Goal: Transaction & Acquisition: Book appointment/travel/reservation

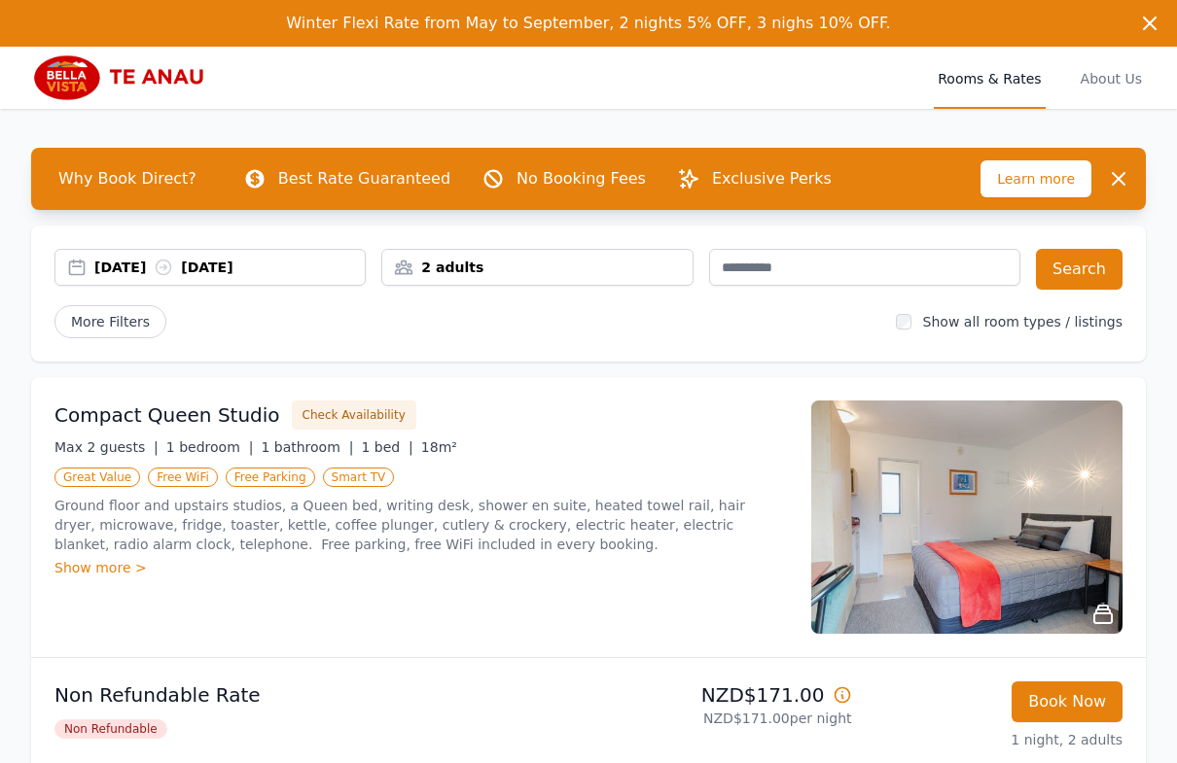
click at [276, 279] on div "[DATE] [DATE]" at bounding box center [209, 267] width 311 height 37
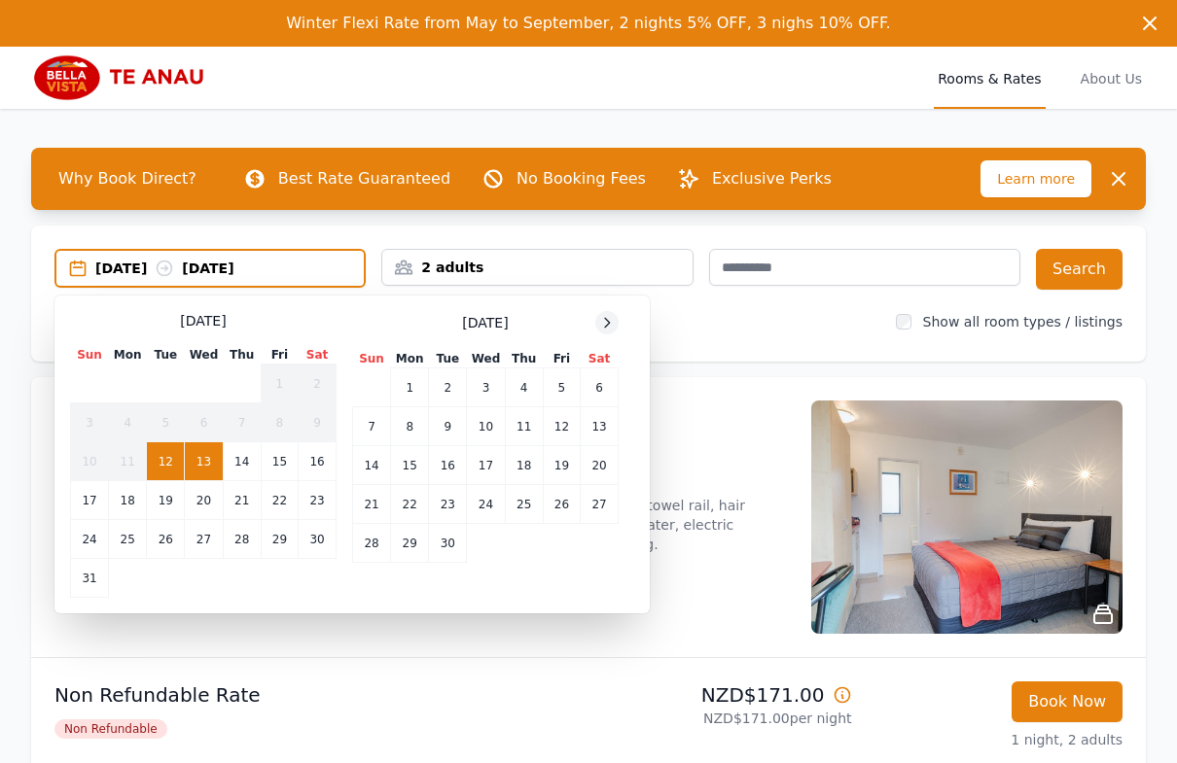
click at [606, 324] on icon at bounding box center [607, 323] width 16 height 16
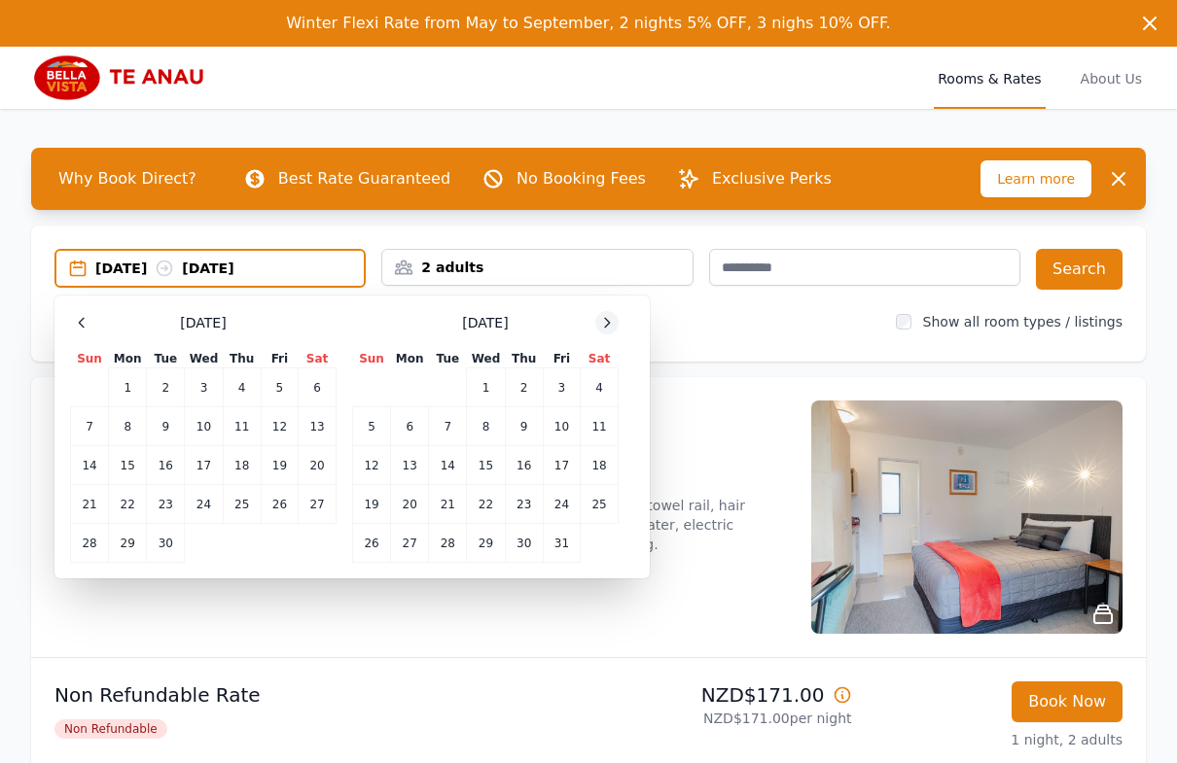
click at [606, 325] on icon at bounding box center [607, 322] width 5 height 9
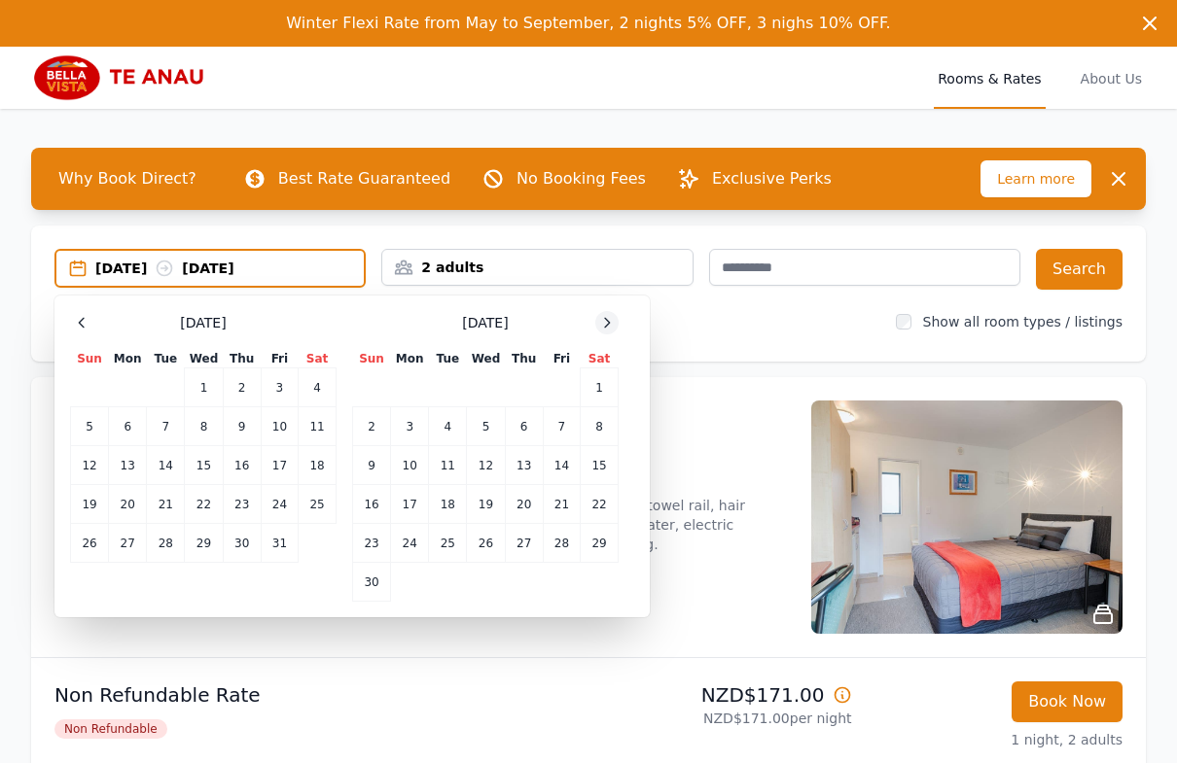
click at [606, 325] on icon at bounding box center [607, 322] width 5 height 9
click at [410, 535] on td "29" at bounding box center [410, 543] width 38 height 39
click at [482, 537] on td "31" at bounding box center [486, 543] width 38 height 39
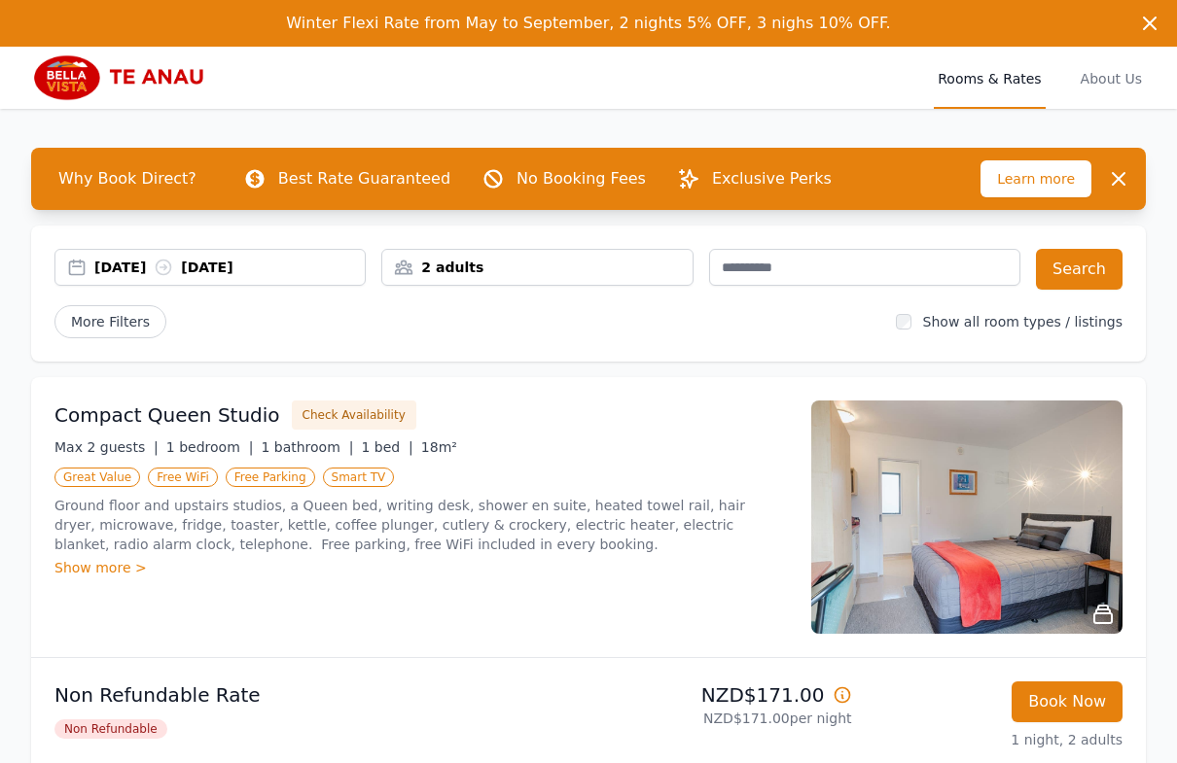
click at [639, 264] on div "2 adults" at bounding box center [536, 267] width 309 height 19
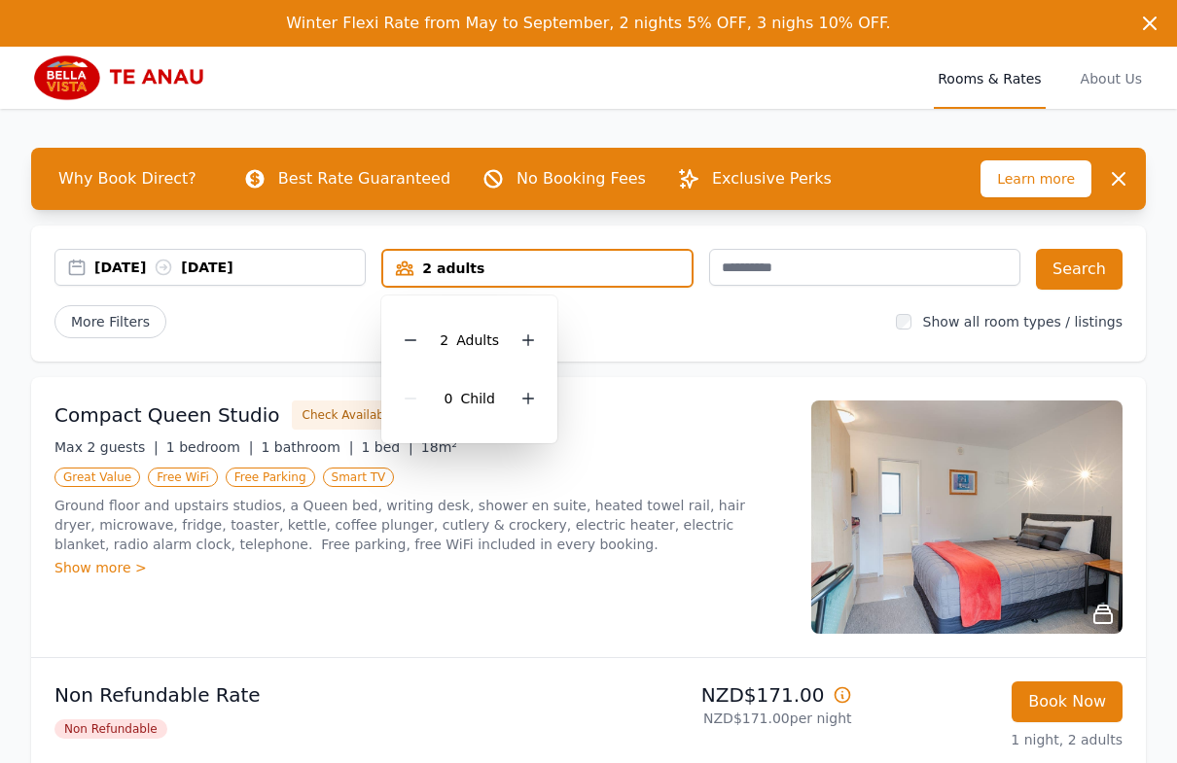
click at [623, 353] on div "[DATE] [DATE] 2 adults 2 Adult s 0 Child Search More Filters Show all room type…" at bounding box center [588, 294] width 1114 height 136
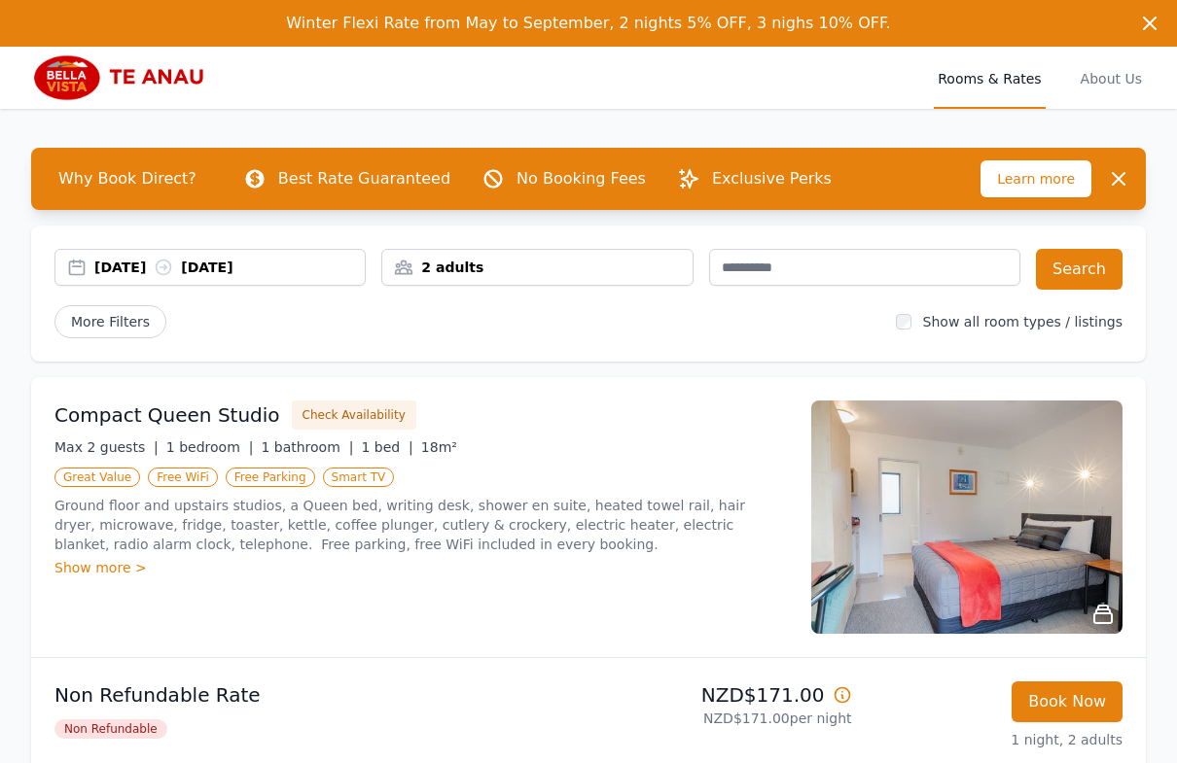
click at [941, 320] on label "Show all room types / listings" at bounding box center [1022, 322] width 199 height 16
click at [925, 322] on div "Show all room types / listings" at bounding box center [1009, 321] width 227 height 19
click at [150, 320] on span "More Filters" at bounding box center [110, 321] width 112 height 33
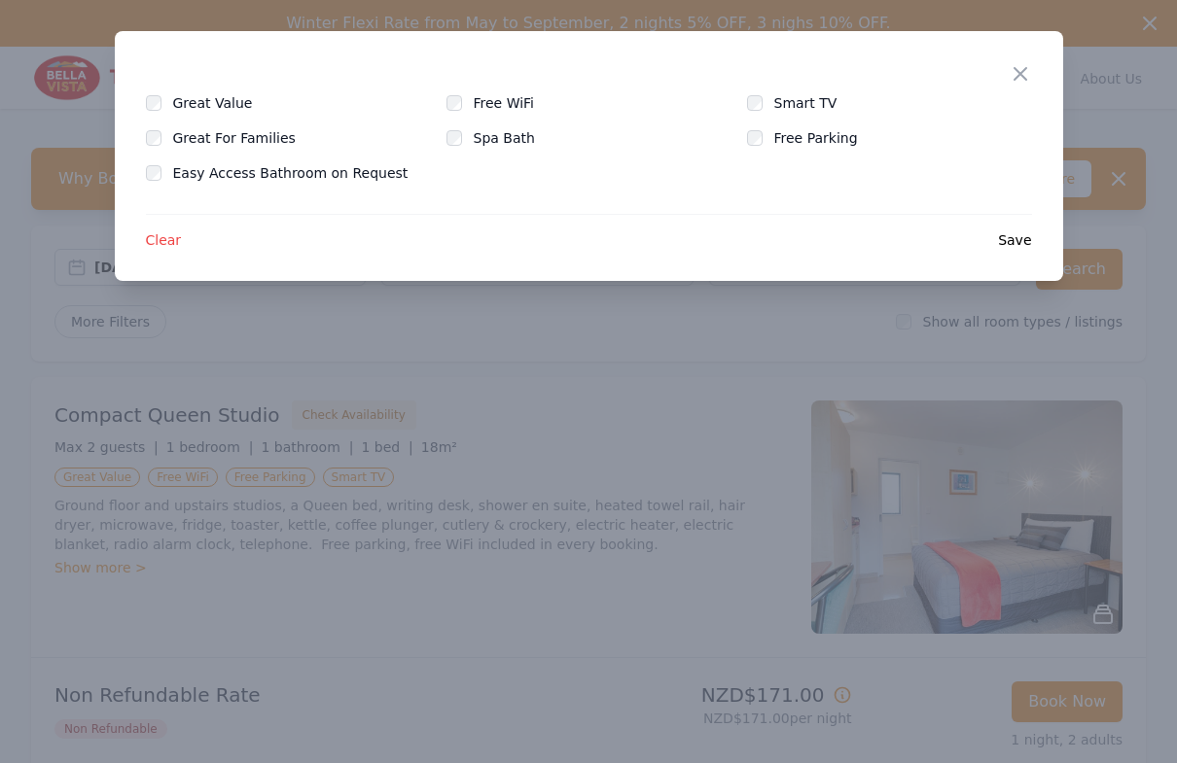
click at [1022, 236] on span "Save" at bounding box center [1014, 239] width 33 height 19
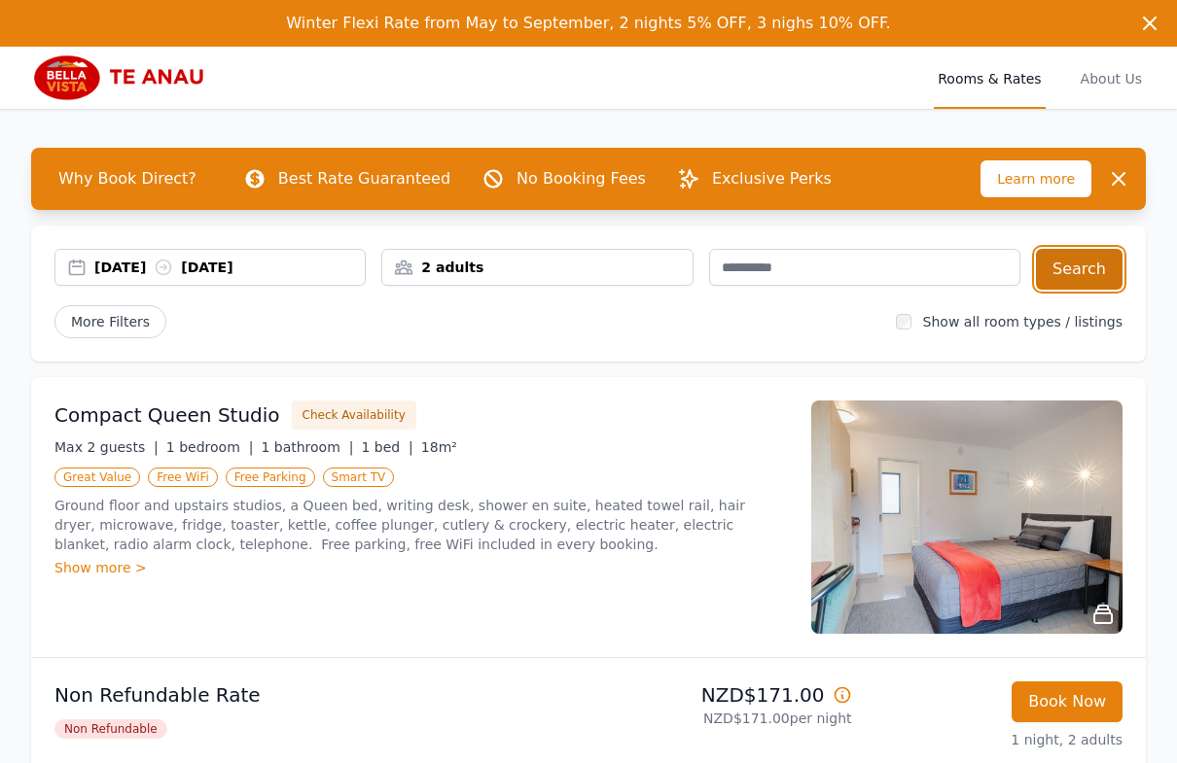
click at [1060, 273] on button "Search" at bounding box center [1079, 269] width 87 height 41
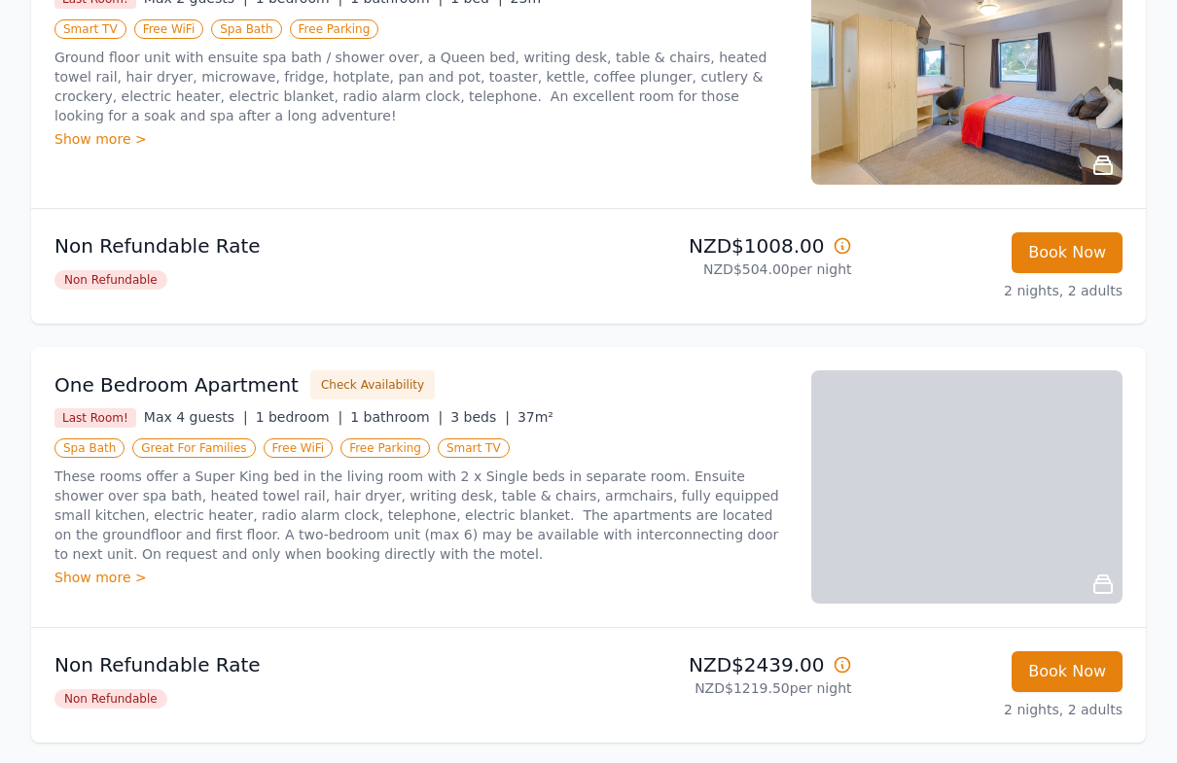
scroll to position [1724, 0]
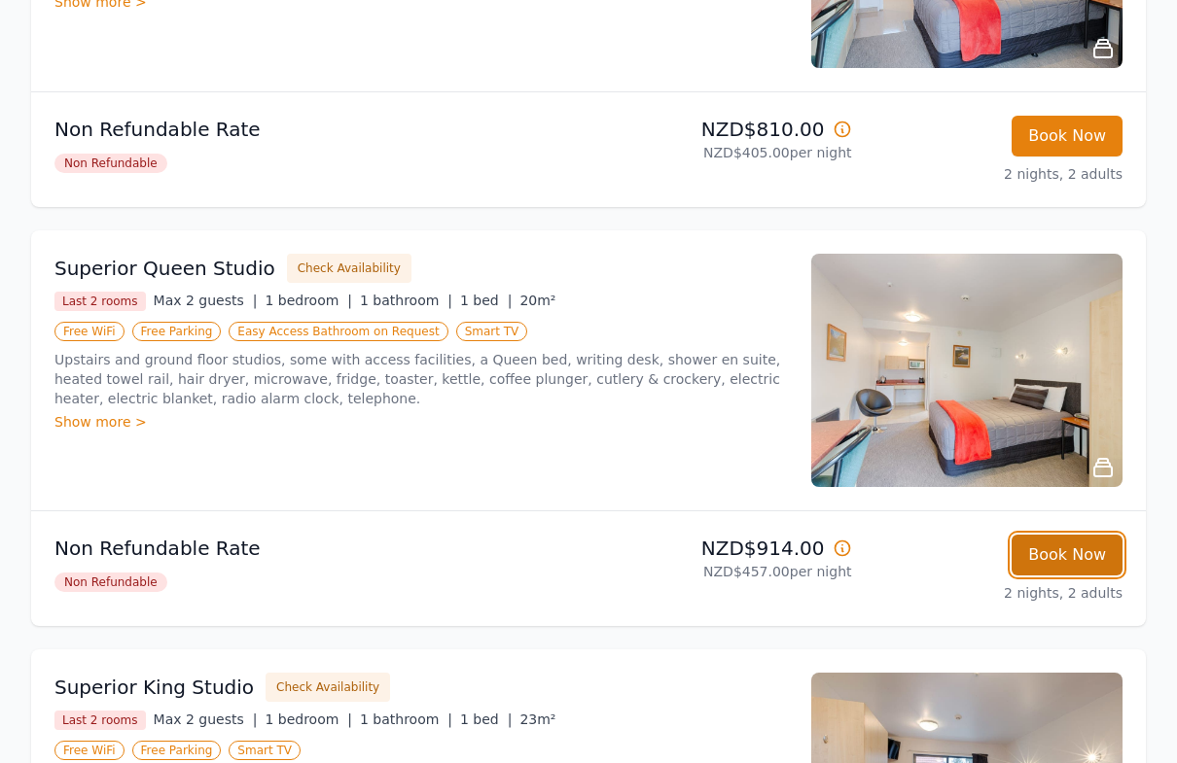
click at [1049, 564] on button "Book Now" at bounding box center [1066, 555] width 111 height 41
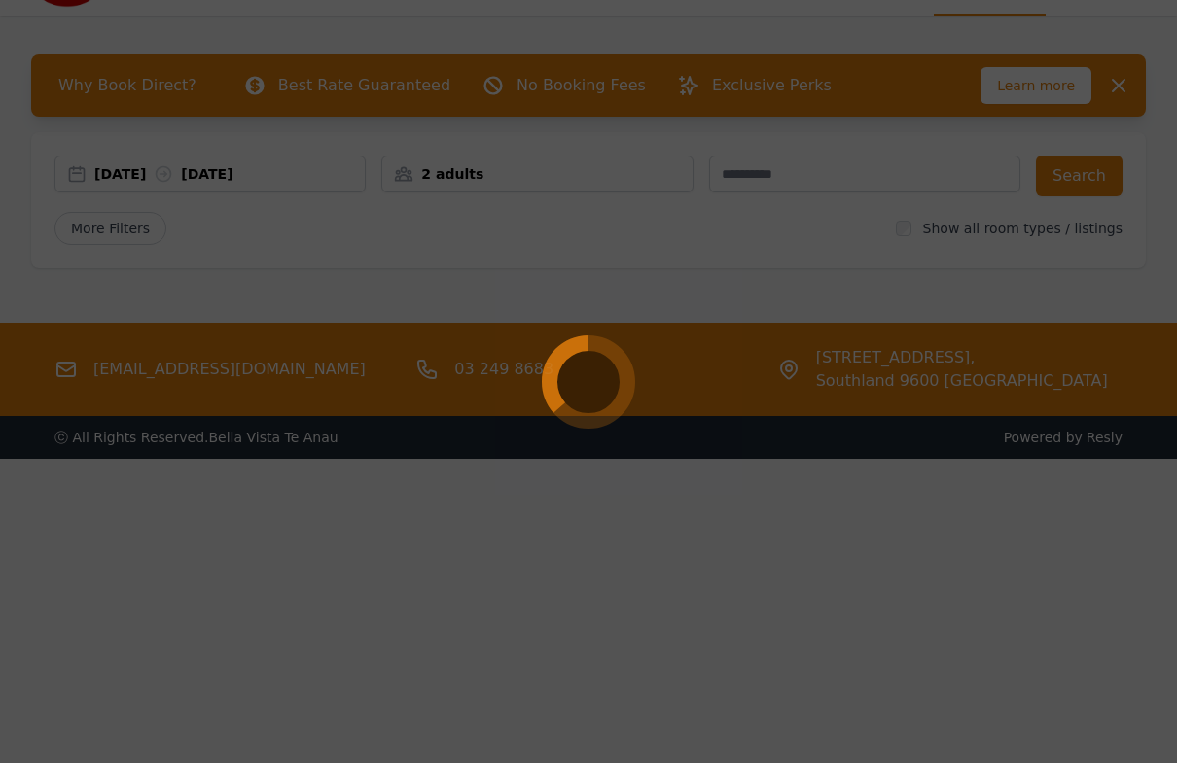
scroll to position [93, 0]
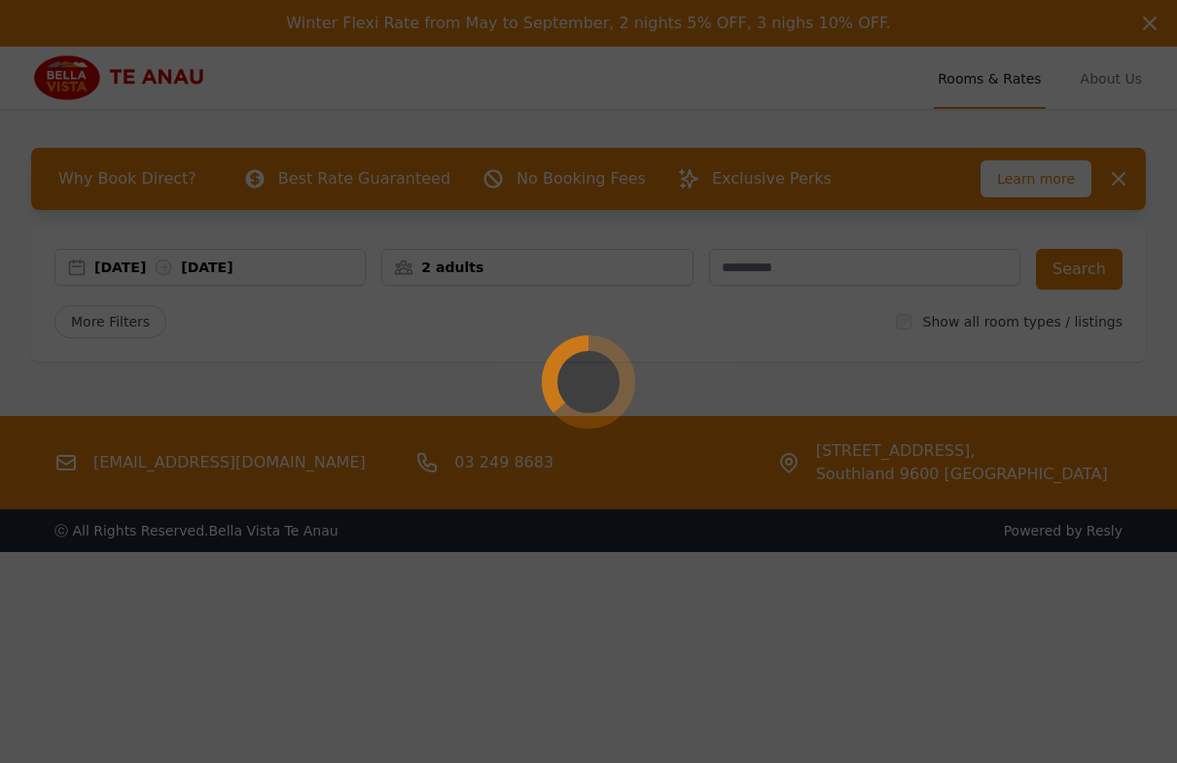
select select "**"
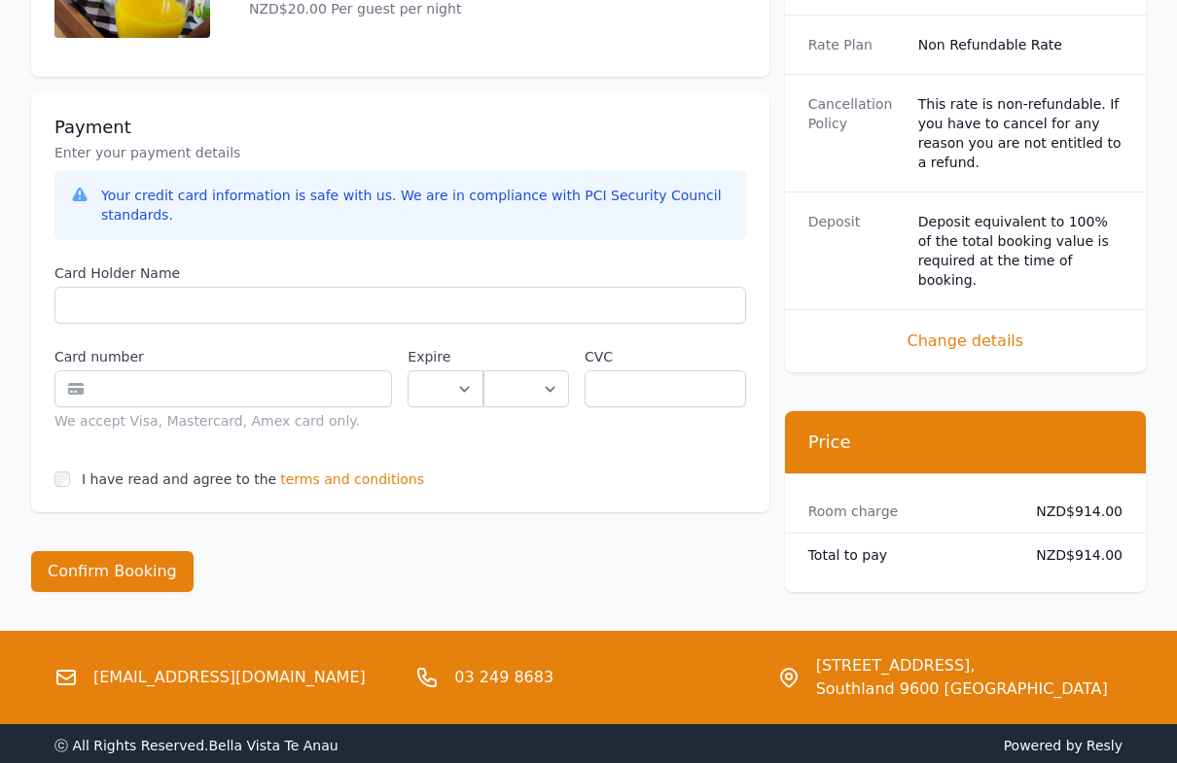
scroll to position [1213, 0]
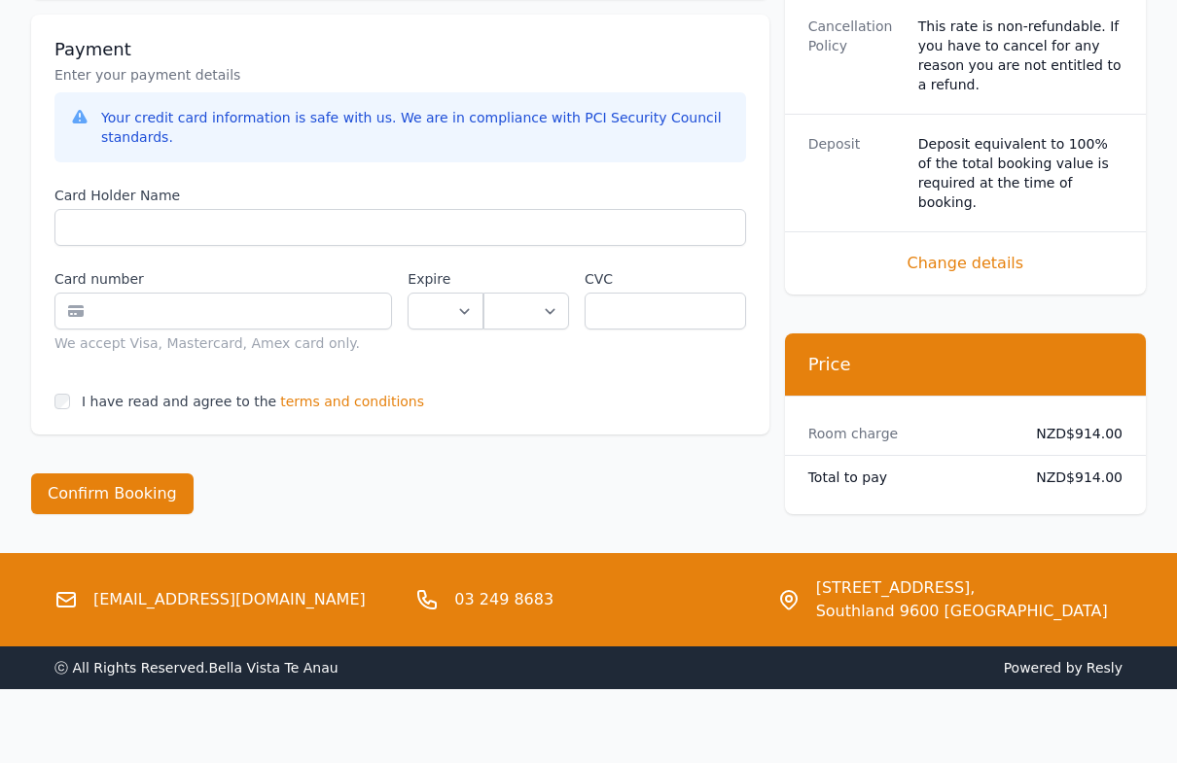
click at [994, 254] on span "Change details" at bounding box center [965, 263] width 314 height 23
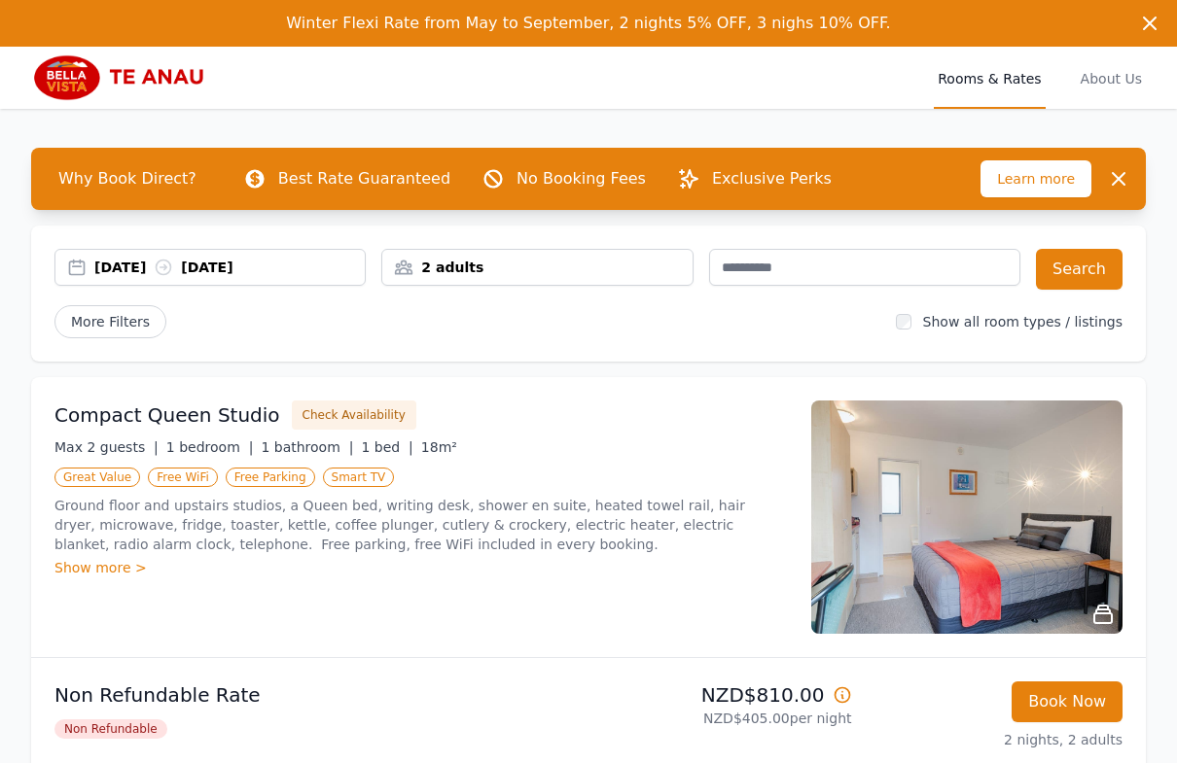
click at [578, 275] on div "2 adults" at bounding box center [536, 267] width 309 height 19
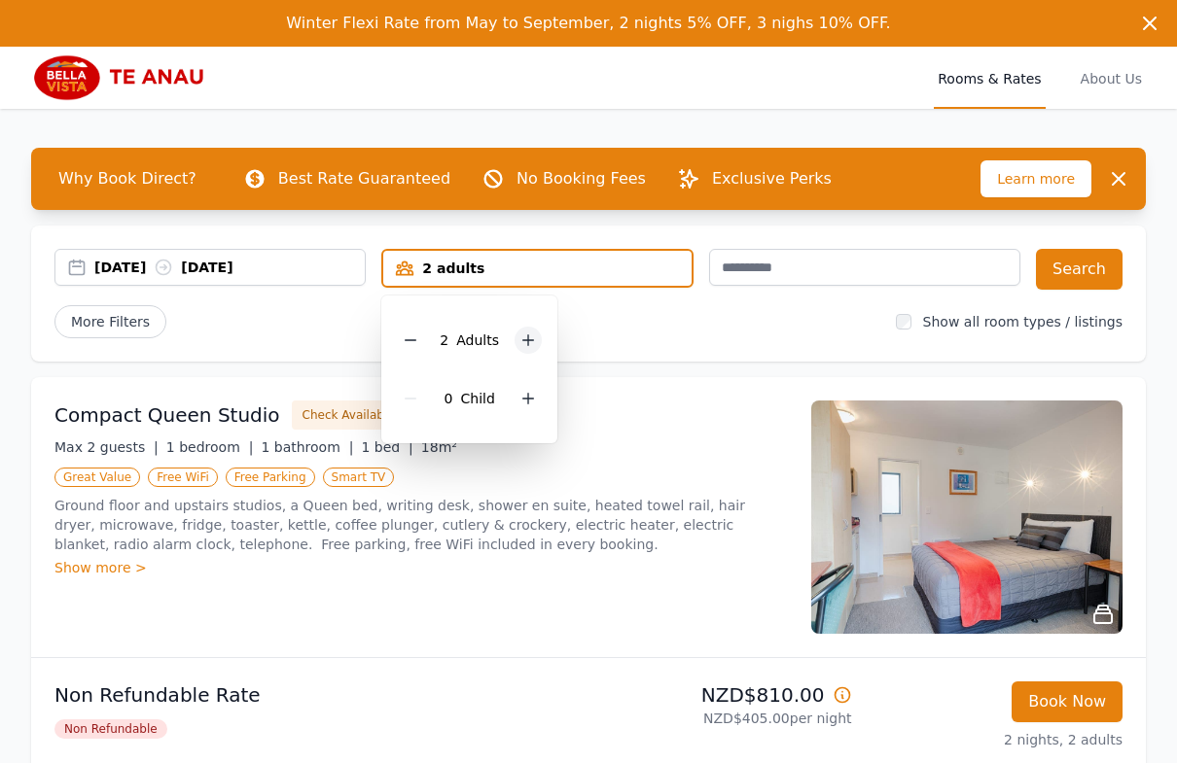
click at [531, 345] on icon at bounding box center [528, 341] width 16 height 16
click at [1081, 275] on button "Search" at bounding box center [1079, 269] width 87 height 41
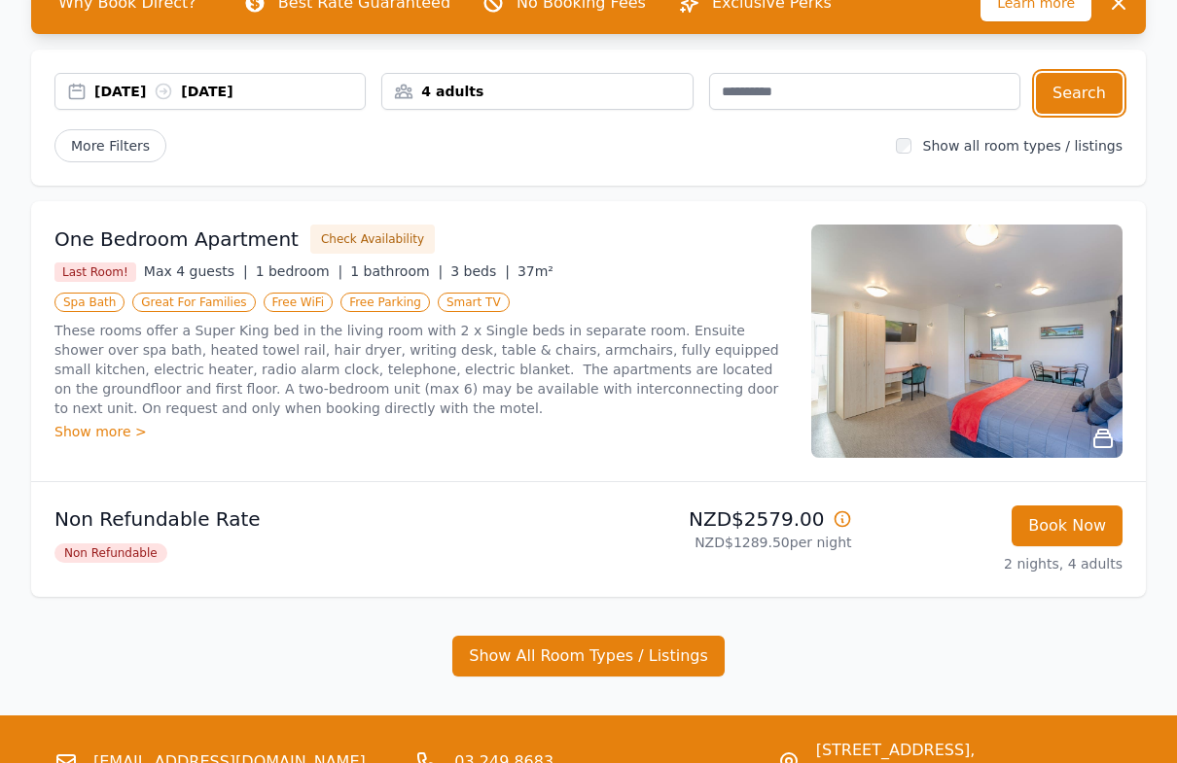
scroll to position [168, 0]
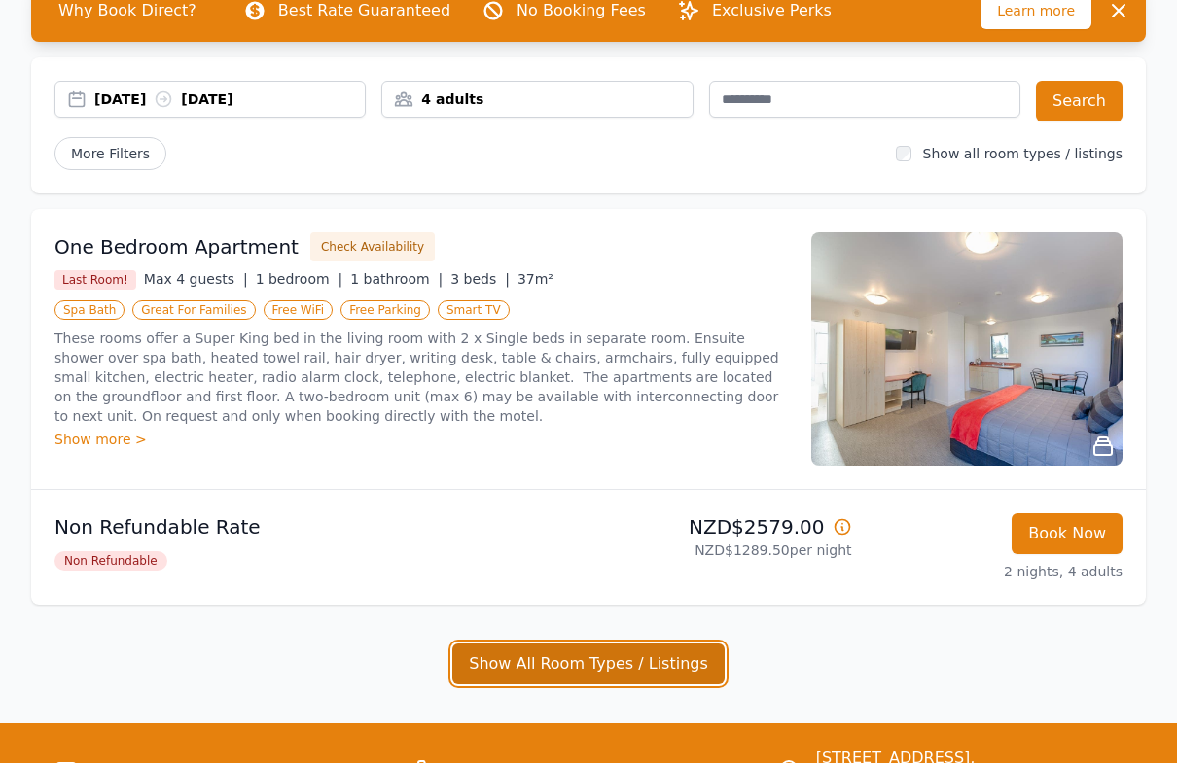
click at [637, 674] on button "Show All Room Types / Listings" at bounding box center [588, 664] width 272 height 41
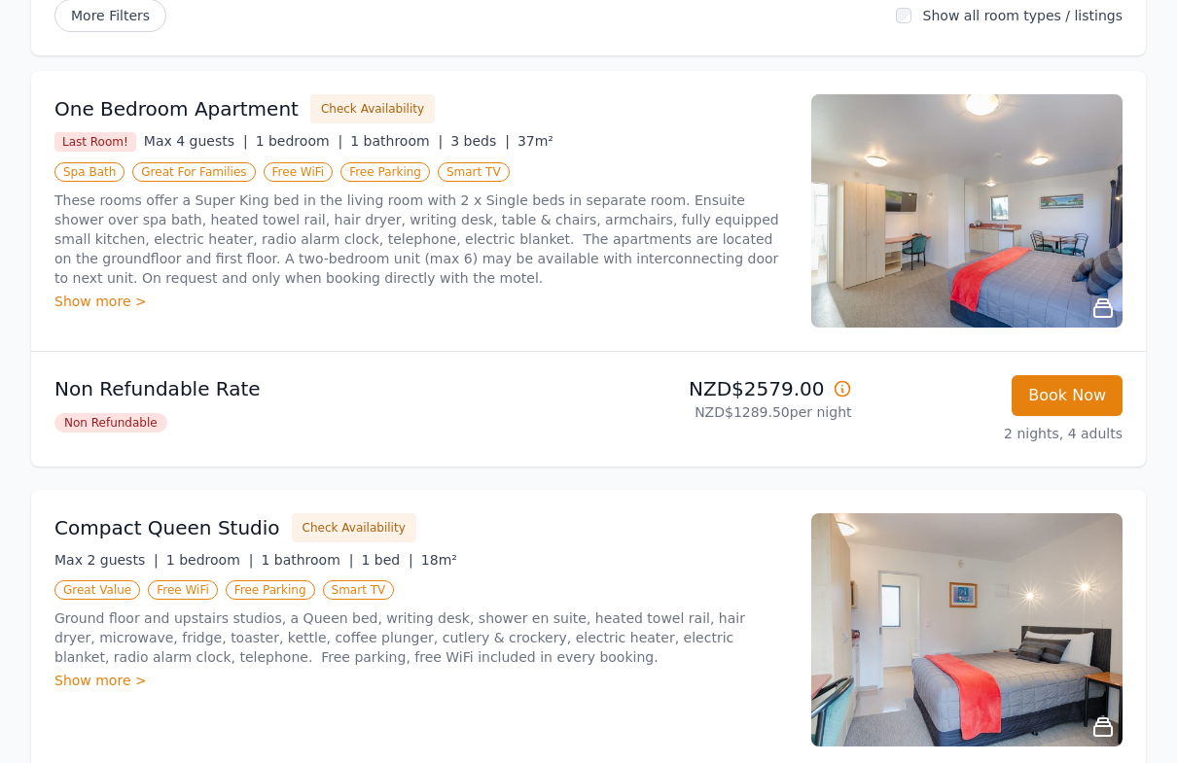
scroll to position [0, 0]
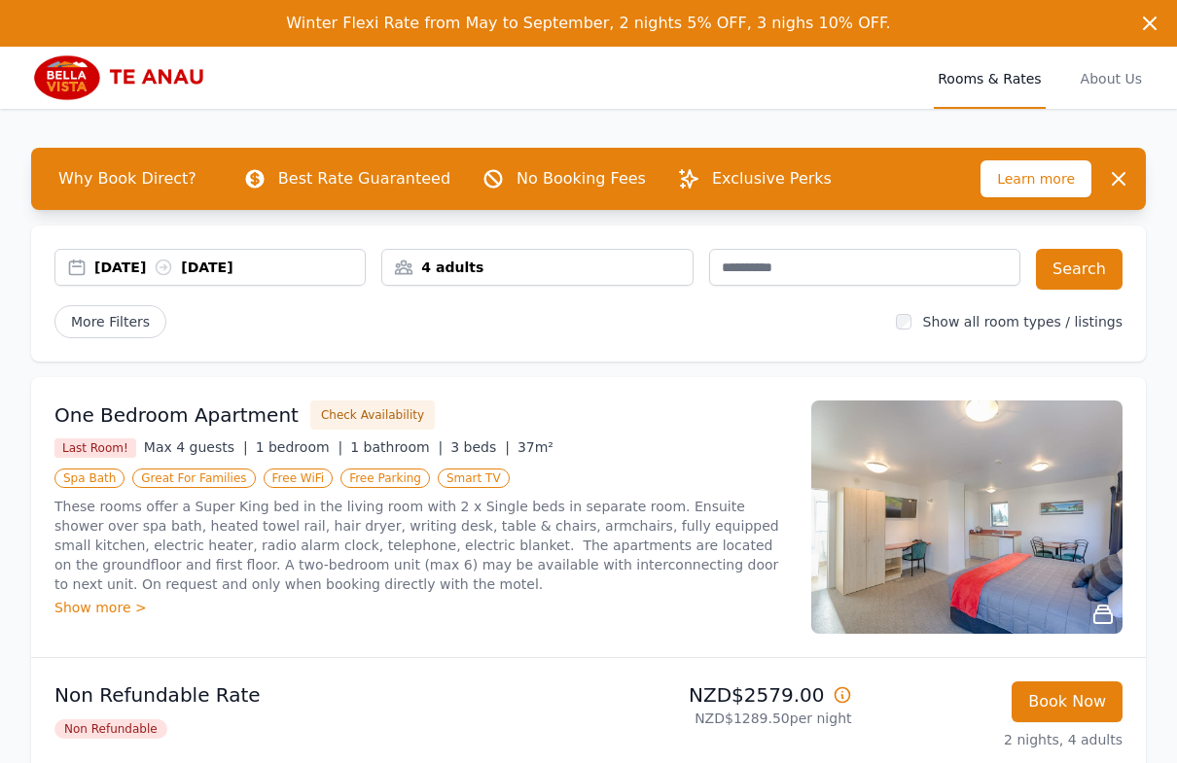
click at [715, 26] on span "Winter Flexi Rate from May to September, 2 nights 5% OFF, 3 nighs 10% OFF." at bounding box center [588, 23] width 604 height 18
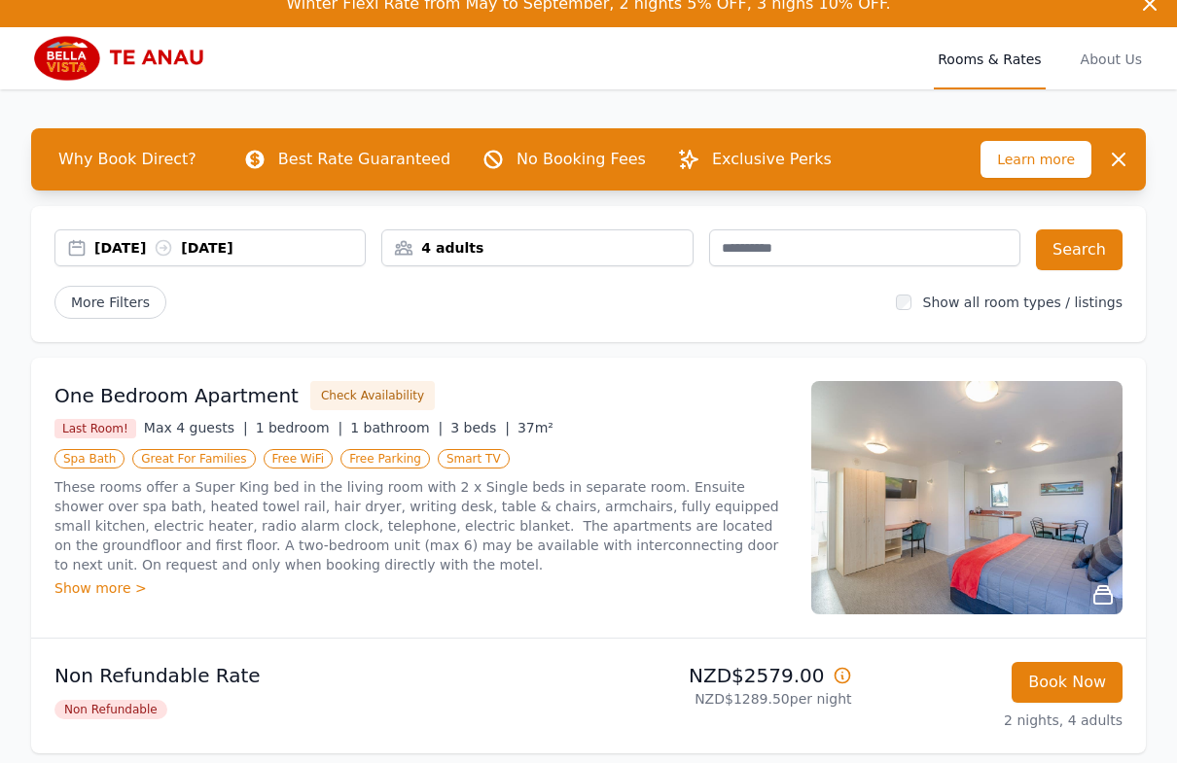
scroll to position [13, 0]
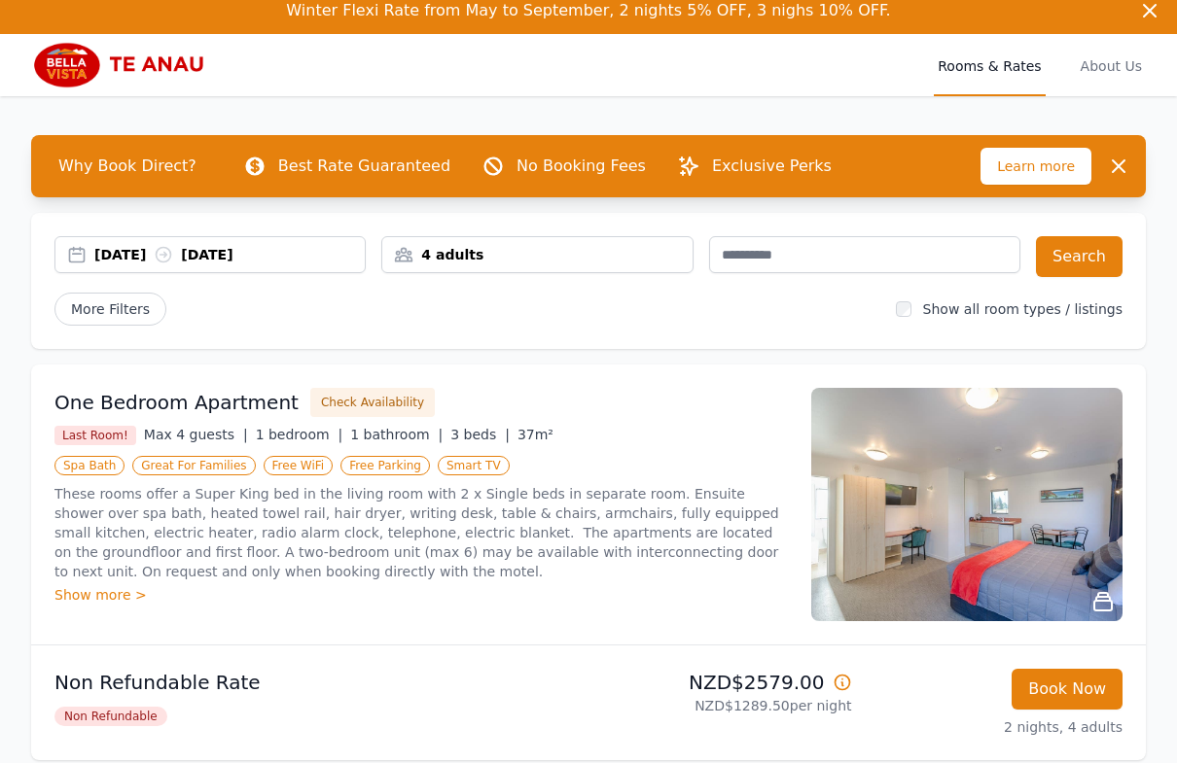
click at [479, 242] on div "4 adults" at bounding box center [536, 254] width 311 height 37
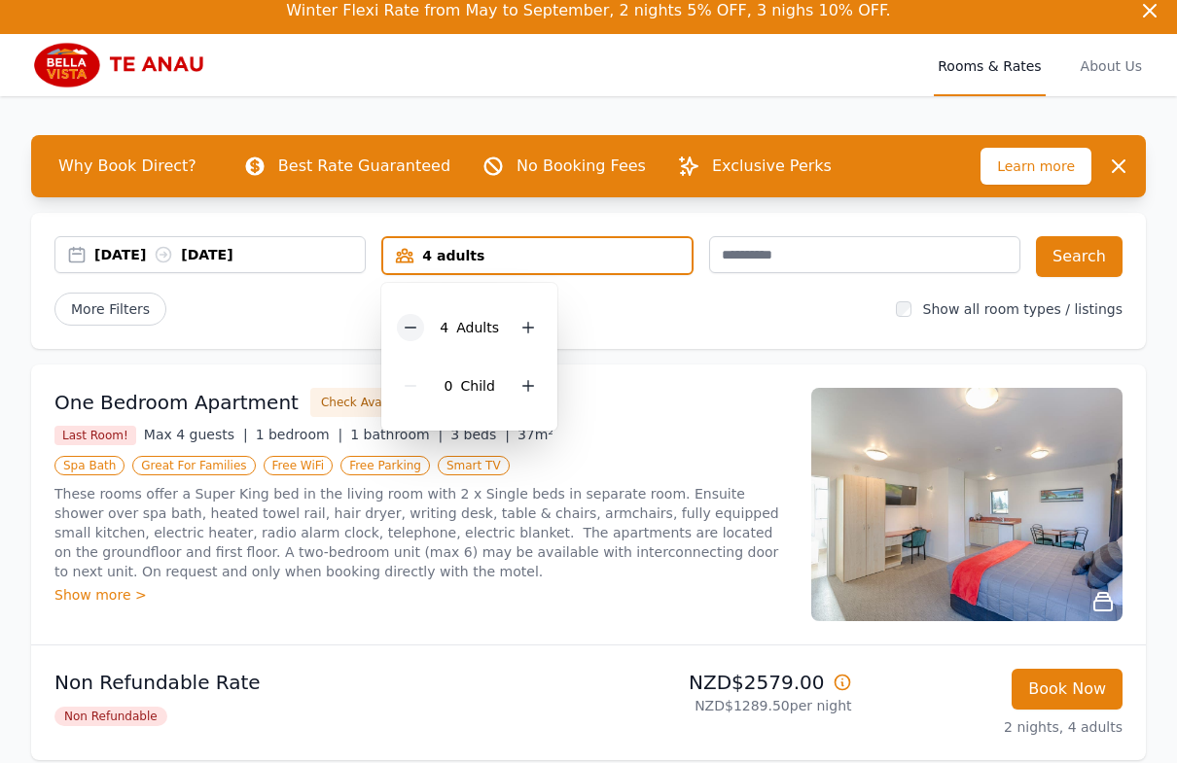
click at [408, 321] on icon at bounding box center [411, 328] width 16 height 16
click at [407, 320] on icon at bounding box center [411, 328] width 16 height 16
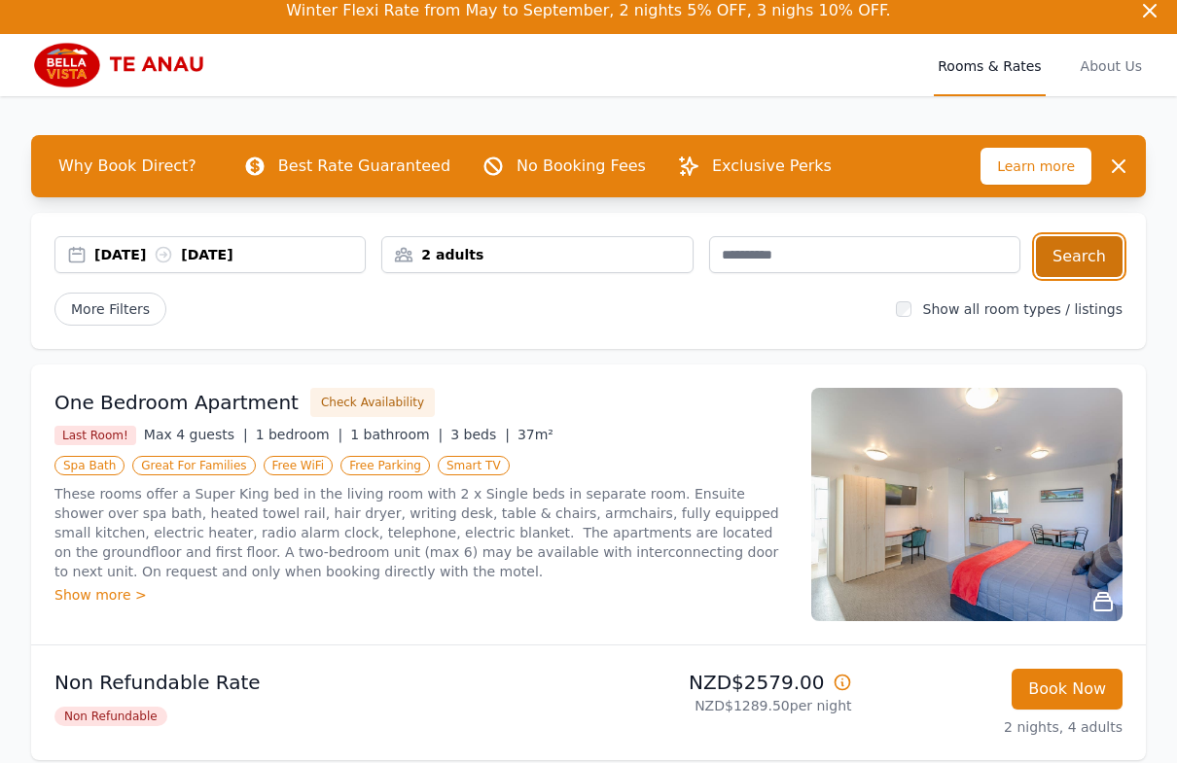
click at [1079, 258] on button "Search" at bounding box center [1079, 256] width 87 height 41
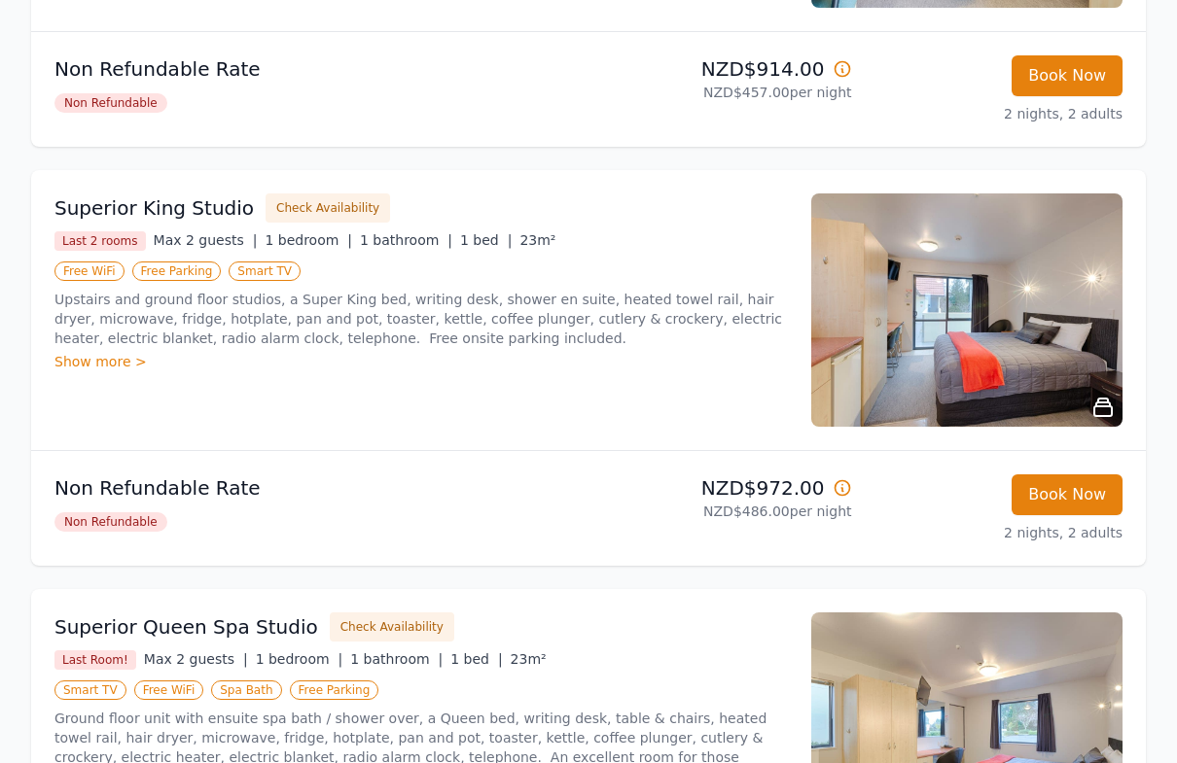
scroll to position [1031, 0]
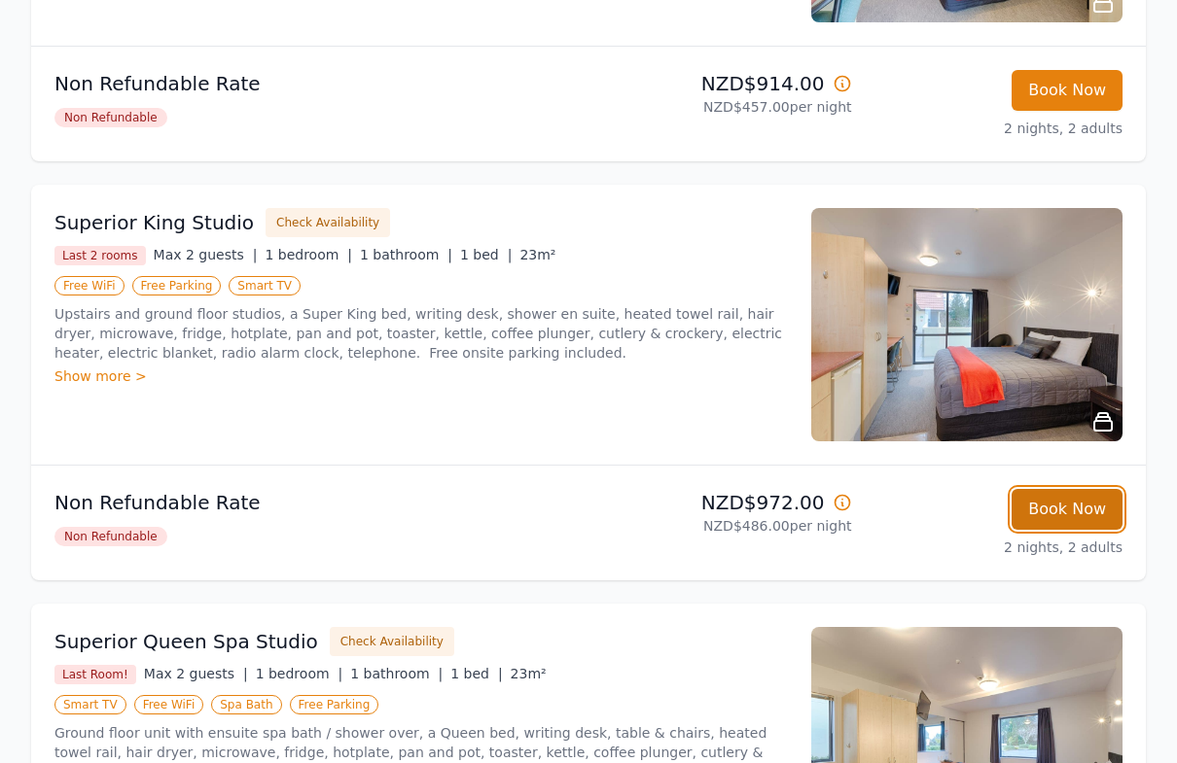
click at [1097, 510] on button "Book Now" at bounding box center [1066, 509] width 111 height 41
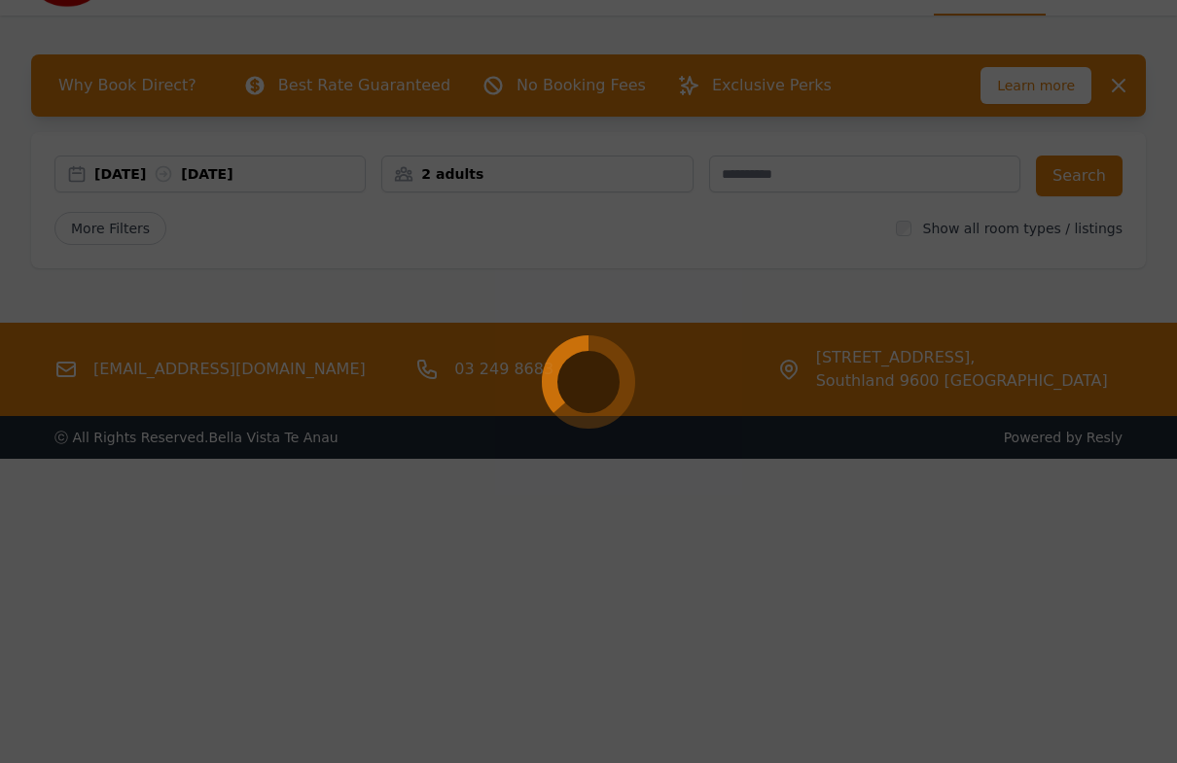
select select "**"
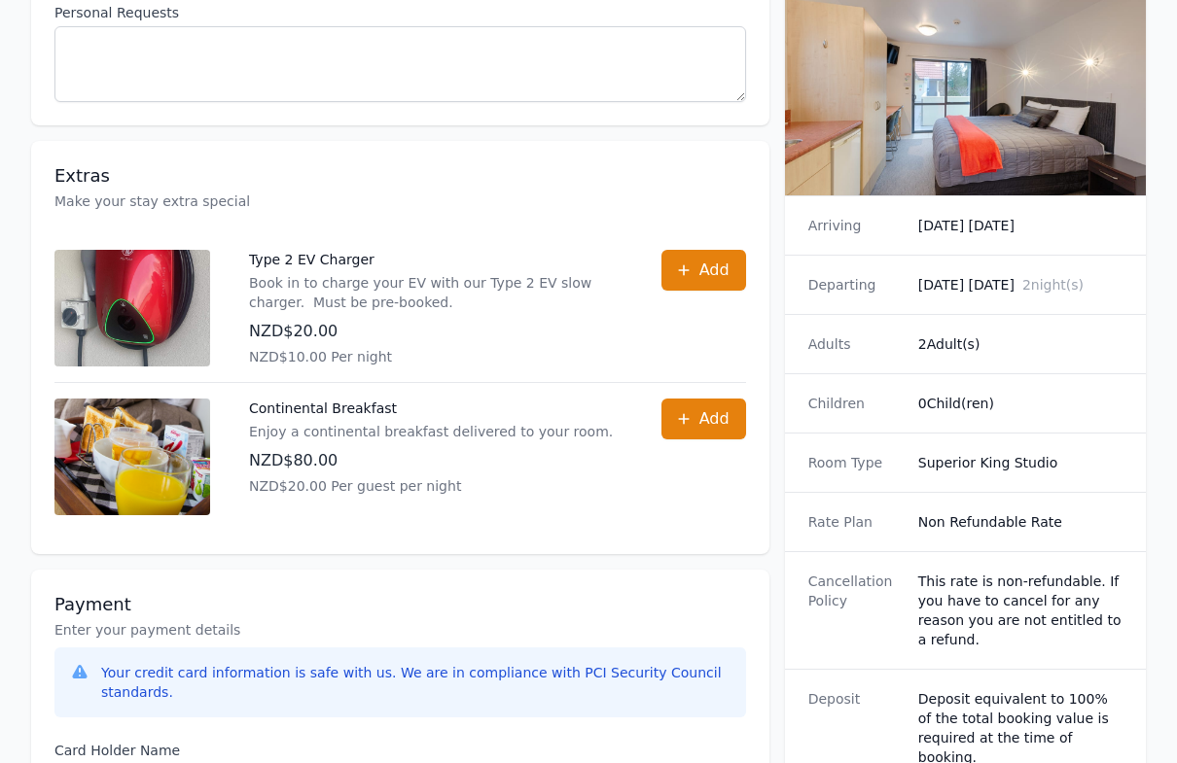
scroll to position [1213, 0]
